Goal: Information Seeking & Learning: Learn about a topic

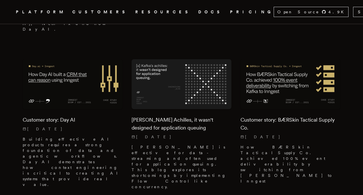
scroll to position [688, 0]
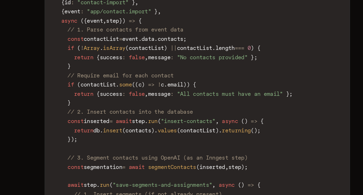
scroll to position [2532, 0]
drag, startPoint x: 140, startPoint y: 96, endPoint x: 196, endPoint y: 97, distance: 55.5
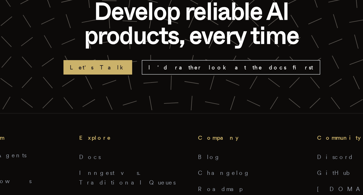
scroll to position [6299, 0]
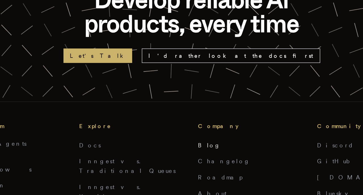
click at [192, 157] on link "Blog" at bounding box center [194, 159] width 16 height 5
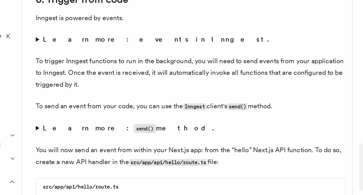
scroll to position [2751, 0]
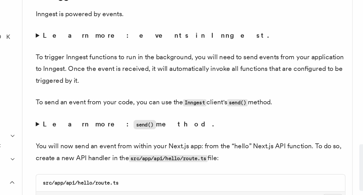
click at [112, 83] on strong "Learn more: events in Inngest." at bounding box center [161, 85] width 155 height 5
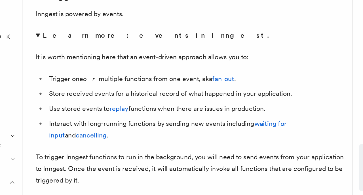
click at [80, 82] on summary "Learn more: events in Inngest." at bounding box center [184, 86] width 211 height 8
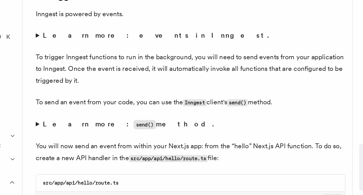
click at [80, 82] on summary "Learn more: events in Inngest." at bounding box center [184, 86] width 211 height 8
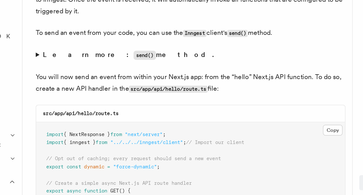
scroll to position [2867, 0]
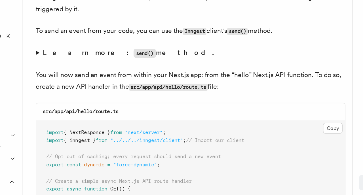
click at [80, 94] on summary "Learn more: send() method." at bounding box center [184, 98] width 211 height 8
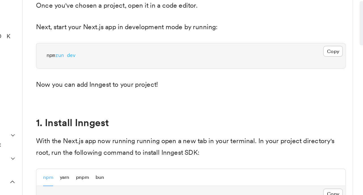
scroll to position [262, 0]
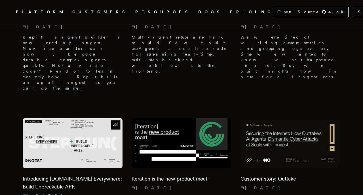
scroll to position [276, 0]
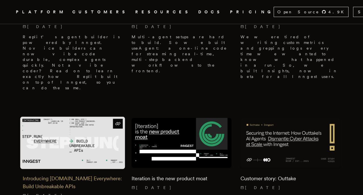
click at [90, 175] on h2 "Introducing [DOMAIN_NAME] Everywhere: Build Unbreakable APIs" at bounding box center [73, 183] width 100 height 16
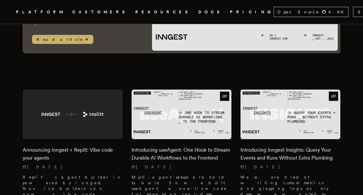
scroll to position [128, 0]
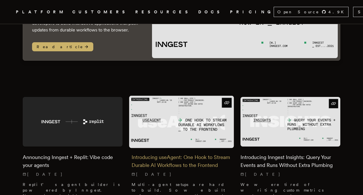
click at [173, 146] on div "Introducing useAgent: One Hook to Stream Durable AI Workflows to the Frontend 9…" at bounding box center [181, 185] width 100 height 79
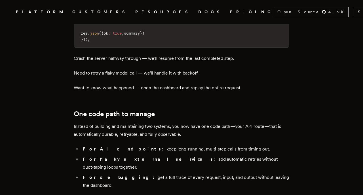
scroll to position [840, 0]
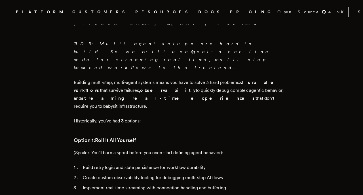
scroll to position [213, 0]
